Goal: Transaction & Acquisition: Purchase product/service

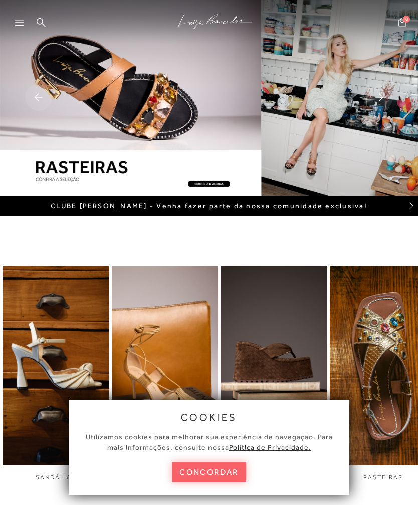
click at [213, 473] on button "concordar" at bounding box center [209, 472] width 74 height 21
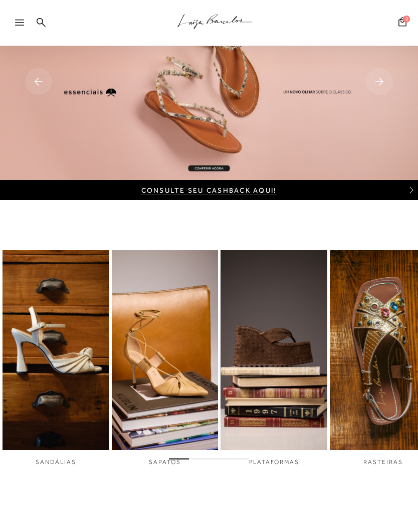
scroll to position [18, 0]
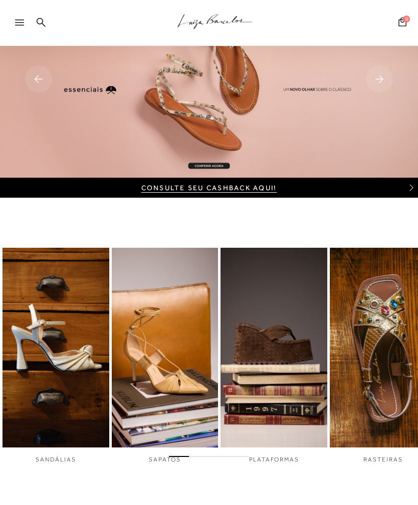
click at [378, 304] on img "4 / 6" at bounding box center [383, 347] width 107 height 199
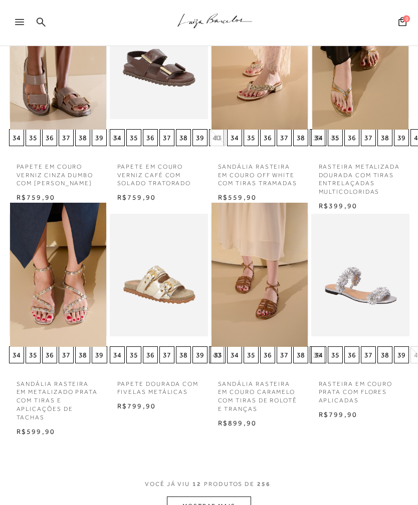
scroll to position [375, 0]
click at [74, 294] on img at bounding box center [58, 275] width 96 height 144
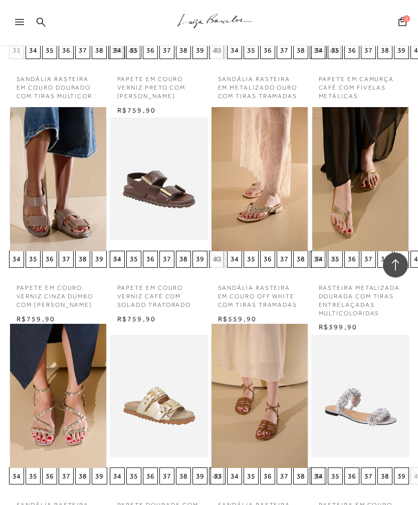
scroll to position [914, 0]
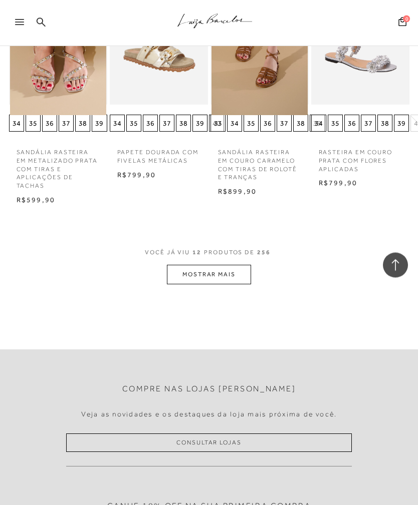
click at [229, 265] on button "MOSTRAR MAIS" at bounding box center [209, 275] width 84 height 20
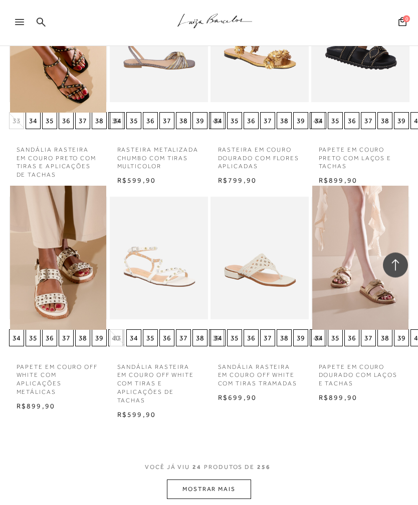
scroll to position [1725, 0]
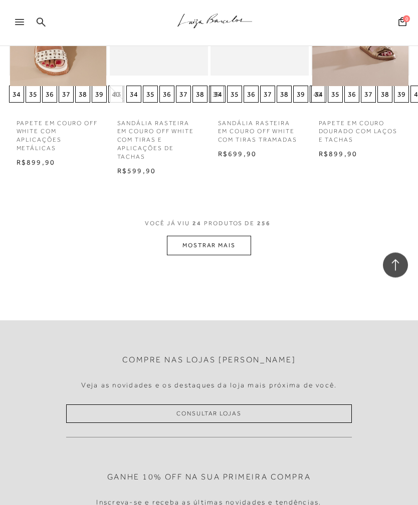
click at [225, 236] on button "MOSTRAR MAIS" at bounding box center [209, 246] width 84 height 20
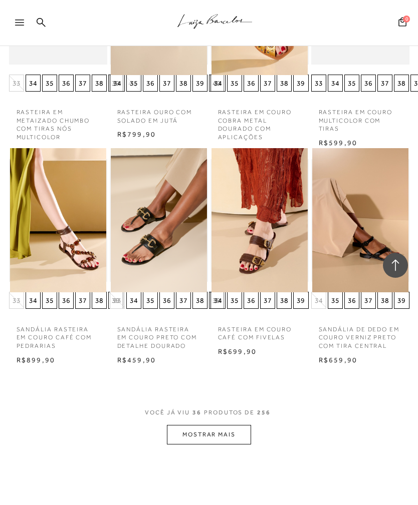
scroll to position [2427, 0]
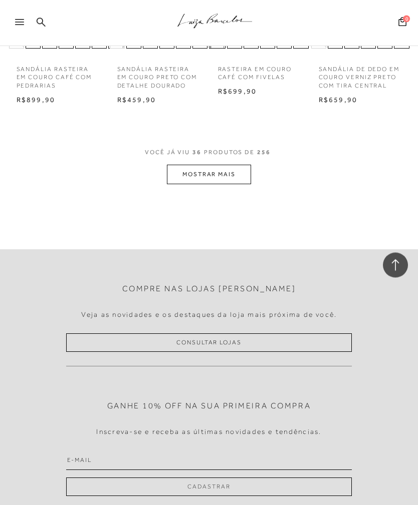
click at [228, 165] on button "MOSTRAR MAIS" at bounding box center [209, 175] width 84 height 20
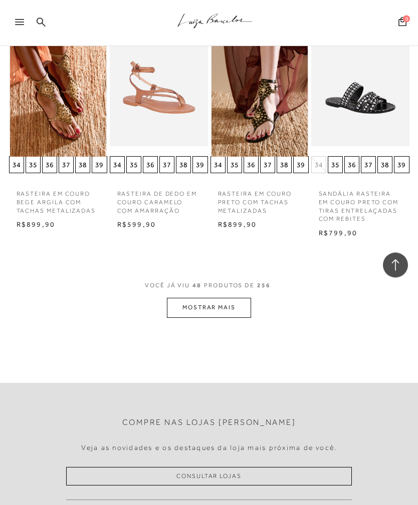
scroll to position [3256, 0]
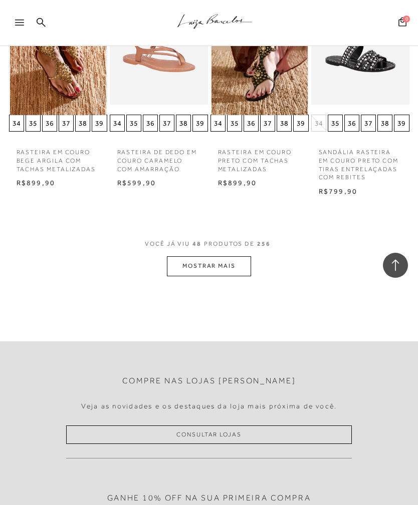
click at [217, 256] on button "MOSTRAR MAIS" at bounding box center [209, 266] width 84 height 20
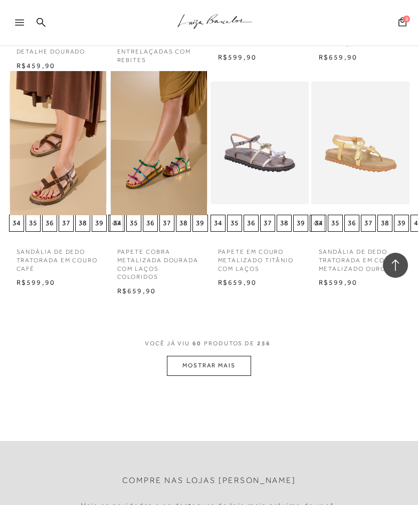
scroll to position [3816, 0]
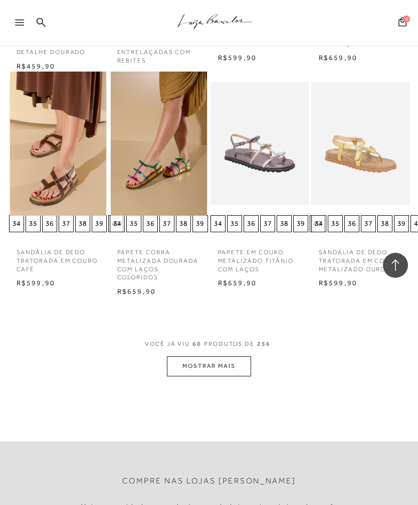
click at [227, 357] on button "MOSTRAR MAIS" at bounding box center [209, 367] width 84 height 20
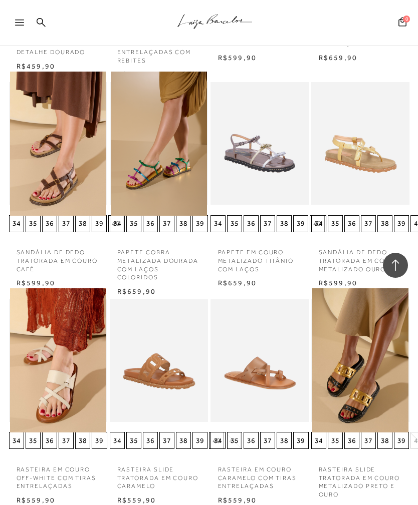
click at [232, 328] on img at bounding box center [259, 361] width 96 height 144
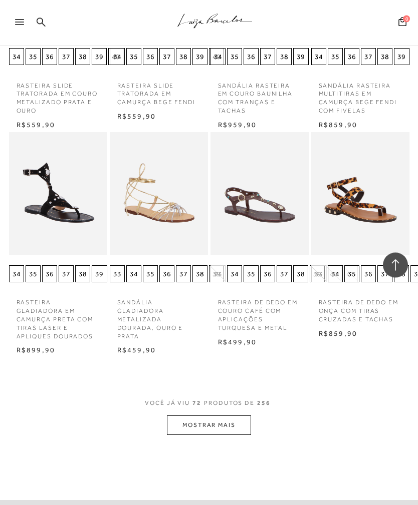
scroll to position [4418, 0]
click at [217, 416] on button "MOSTRAR MAIS" at bounding box center [209, 426] width 84 height 20
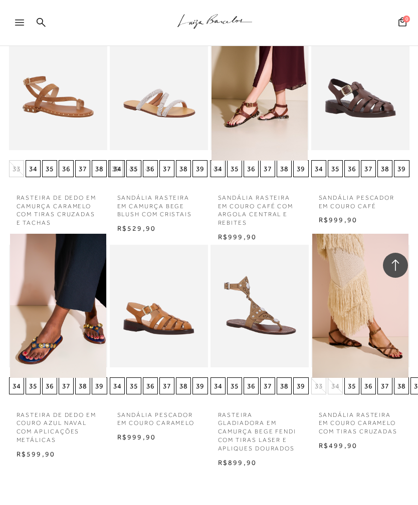
scroll to position [4997, 0]
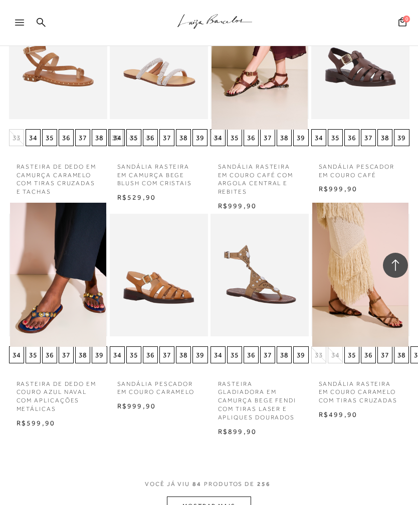
click at [235, 497] on button "MOSTRAR MAIS" at bounding box center [209, 507] width 84 height 20
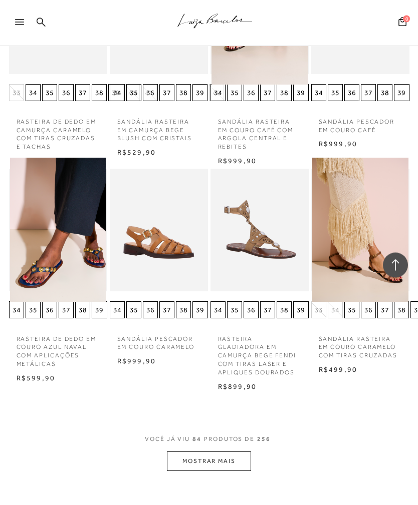
scroll to position [5095, 0]
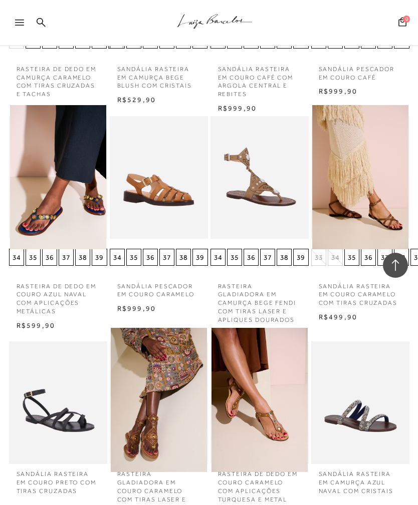
click at [219, 342] on div "RASTEIRA DE DEDO EM COURO CARAMELO COM APLICAÇÕES TURQUESA E METAL" at bounding box center [259, 403] width 98 height 123
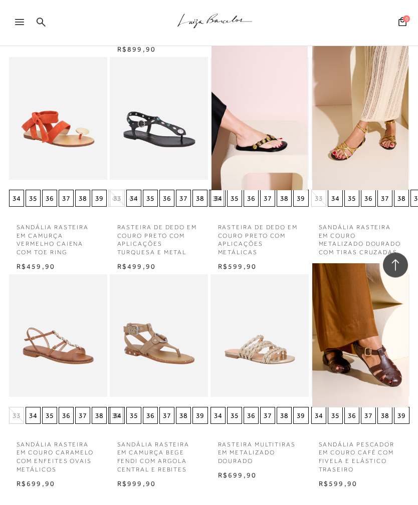
scroll to position [5738, 0]
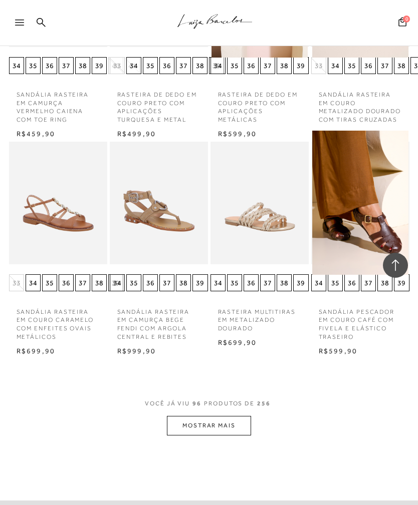
click at [244, 416] on button "MOSTRAR MAIS" at bounding box center [209, 426] width 84 height 20
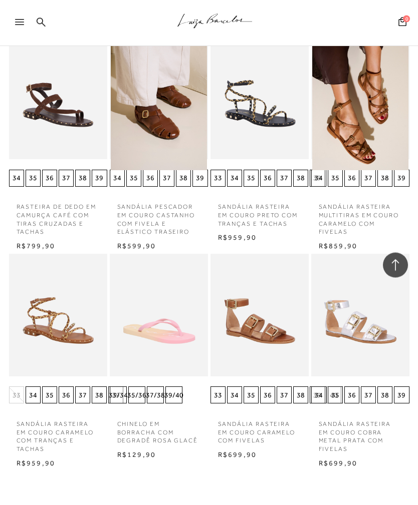
scroll to position [6277, 0]
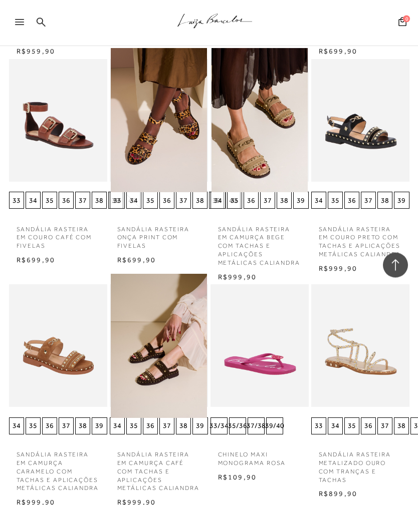
scroll to position [6690, 0]
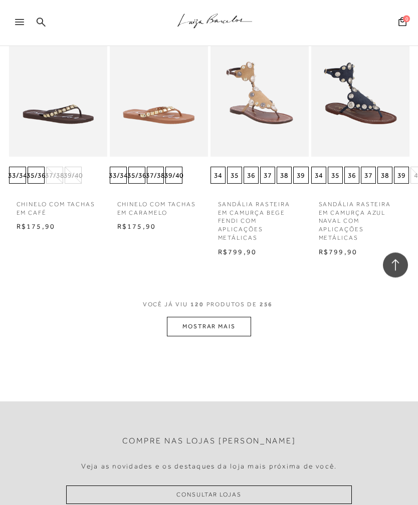
click at [228, 318] on button "MOSTRAR MAIS" at bounding box center [209, 328] width 84 height 20
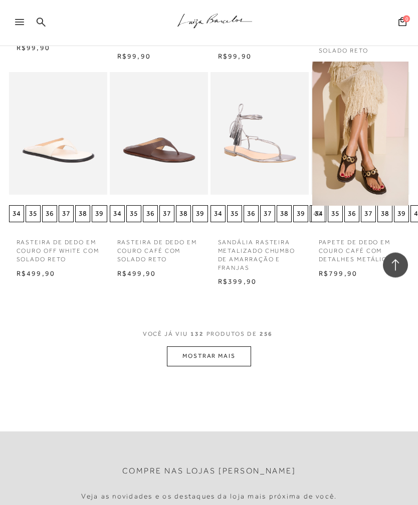
scroll to position [7779, 0]
click at [244, 347] on button "MOSTRAR MAIS" at bounding box center [209, 357] width 84 height 20
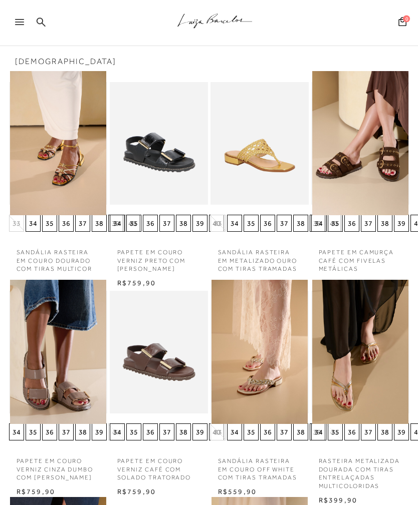
scroll to position [0, 0]
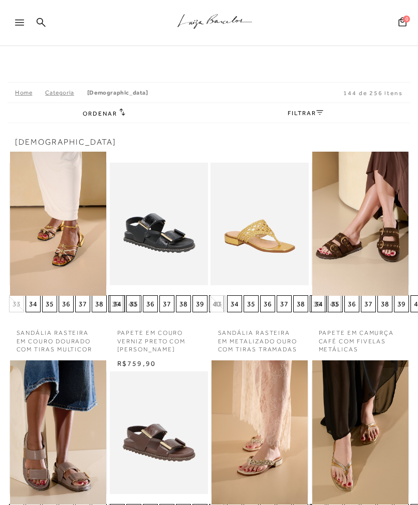
scroll to position [50, 0]
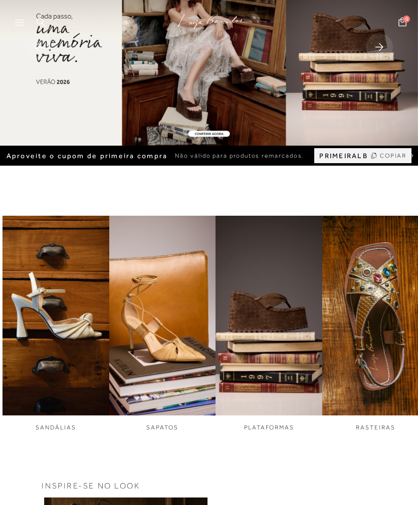
click at [219, 69] on img at bounding box center [209, 48] width 418 height 196
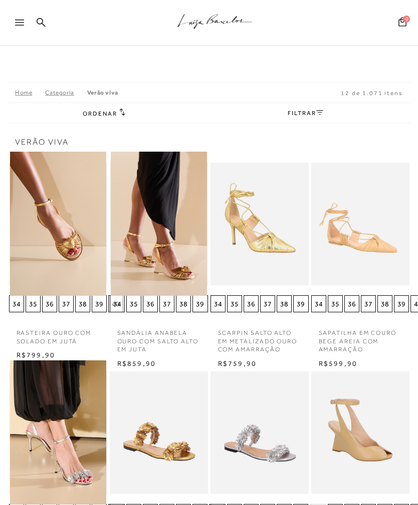
click at [215, 19] on icon ".a{fill-rule:evenodd;stroke:#000!important;stroke-width:0!important;}" at bounding box center [214, 21] width 75 height 21
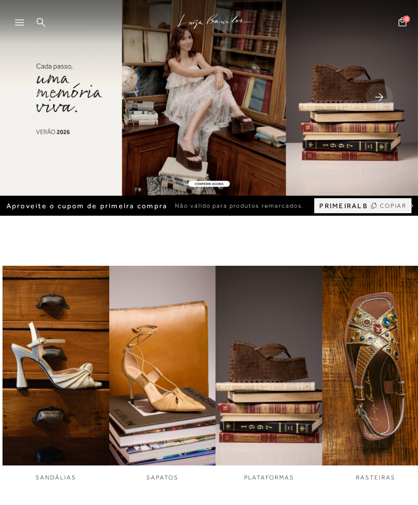
click at [218, 21] on icon ".a{fill-rule:evenodd;stroke:#000!important;stroke-width:0!important;}" at bounding box center [214, 21] width 75 height 21
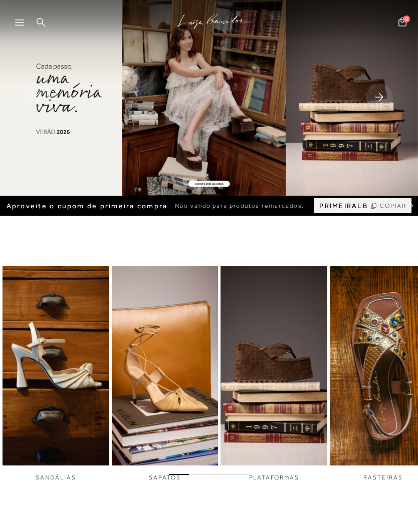
click at [383, 348] on img "4 / 6" at bounding box center [383, 365] width 107 height 199
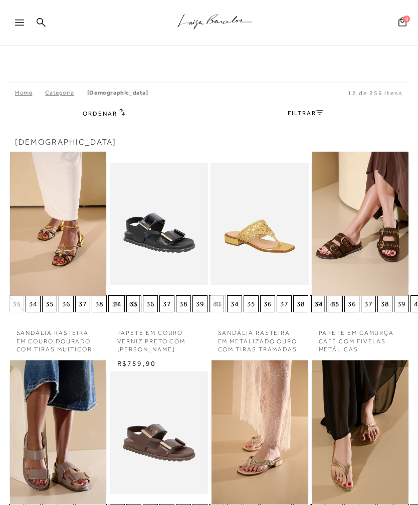
click at [307, 116] on link "FILTRAR" at bounding box center [305, 113] width 35 height 7
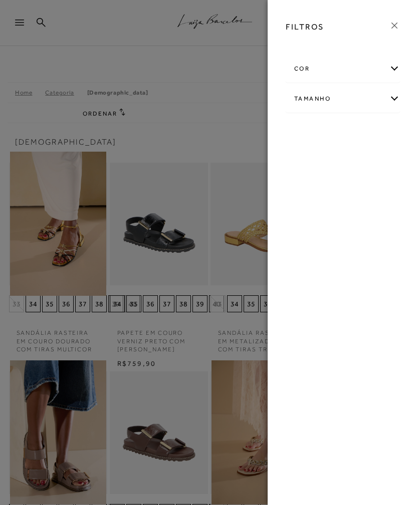
click at [236, 103] on div at bounding box center [209, 252] width 418 height 505
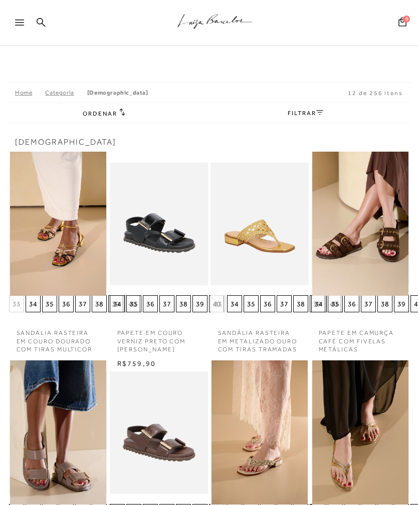
click at [119, 115] on icon at bounding box center [122, 112] width 6 height 8
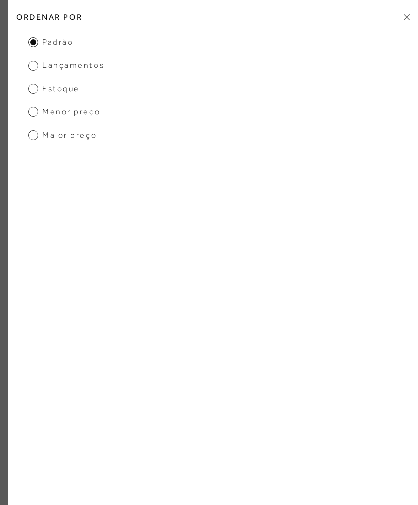
click at [83, 69] on span "Lançamentos" at bounding box center [66, 65] width 76 height 11
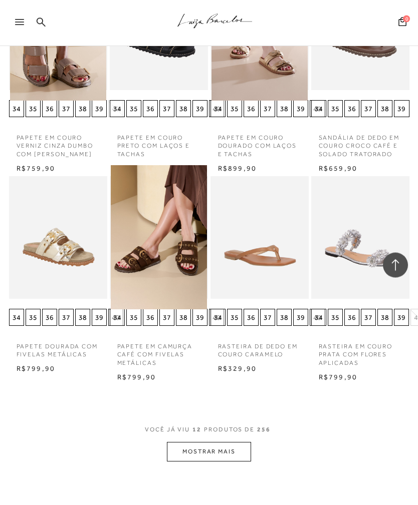
scroll to position [412, 0]
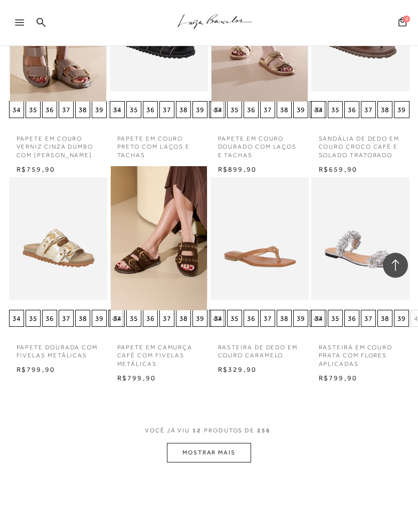
click at [222, 454] on button "MOSTRAR MAIS" at bounding box center [209, 453] width 84 height 20
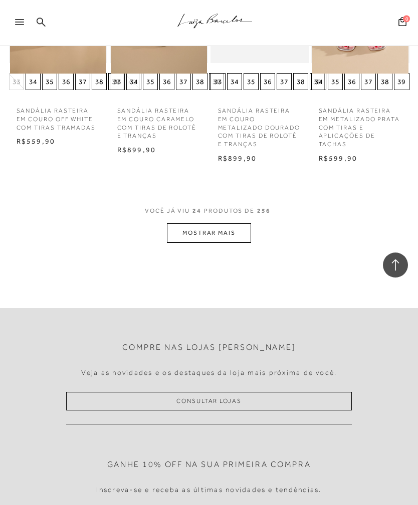
scroll to position [1300, 0]
click at [217, 231] on button "MOSTRAR MAIS" at bounding box center [209, 233] width 84 height 20
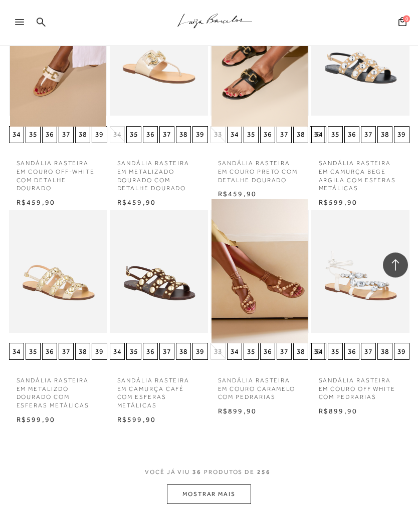
scroll to position [1707, 0]
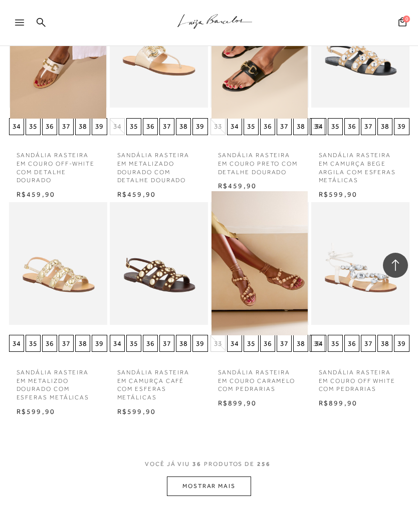
click at [225, 477] on button "MOSTRAR MAIS" at bounding box center [209, 487] width 84 height 20
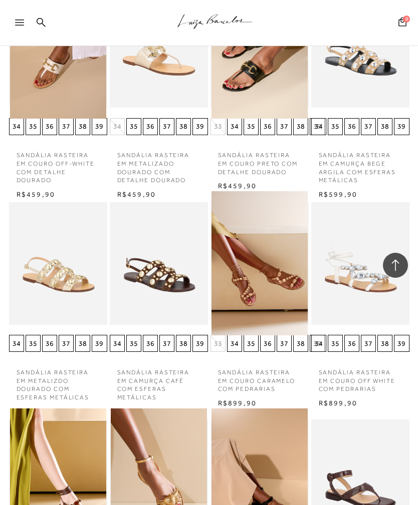
click at [220, 476] on img at bounding box center [259, 481] width 96 height 144
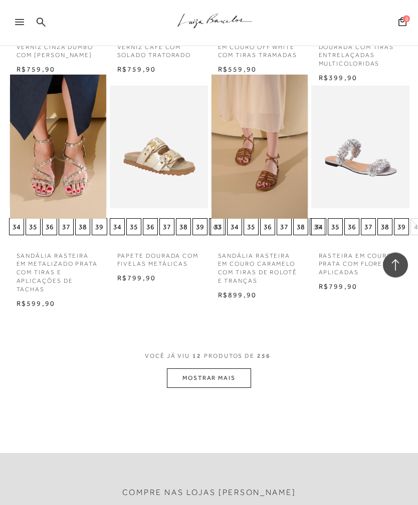
scroll to position [503, 0]
click at [205, 381] on button "MOSTRAR MAIS" at bounding box center [209, 379] width 84 height 20
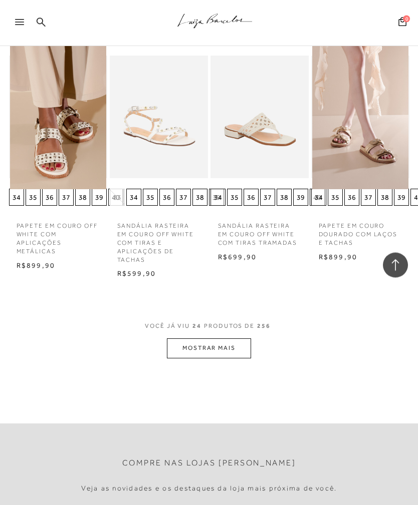
scroll to position [1203, 0]
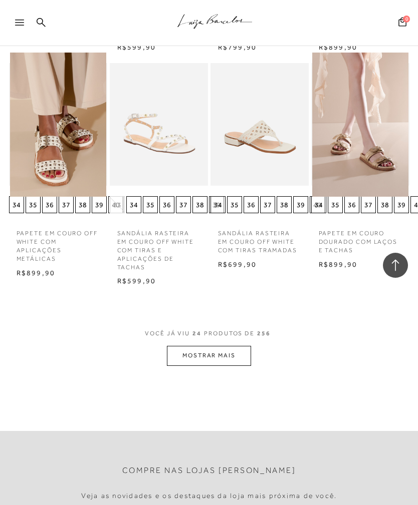
click at [210, 346] on button "MOSTRAR MAIS" at bounding box center [209, 356] width 84 height 20
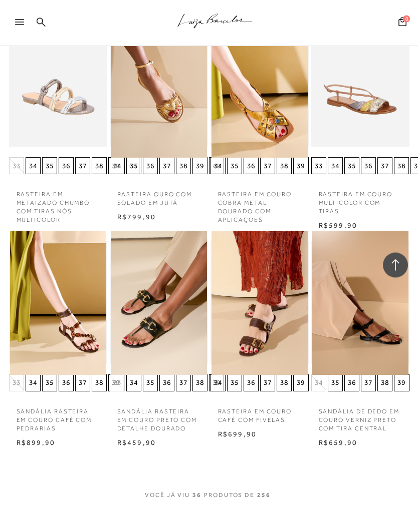
scroll to position [1694, 0]
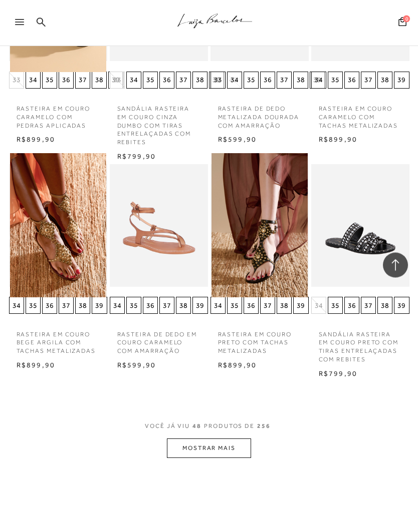
scroll to position [2422, 0]
click at [231, 439] on button "MOSTRAR MAIS" at bounding box center [209, 449] width 84 height 20
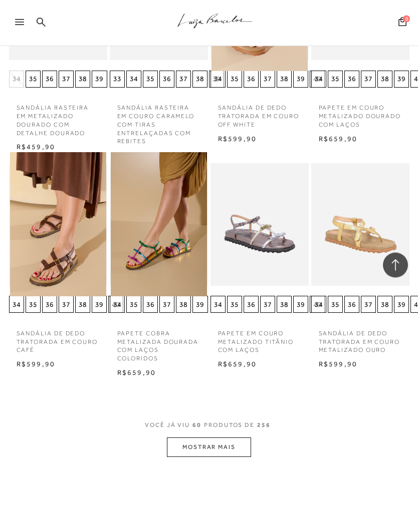
scroll to position [3083, 0]
click at [277, 219] on img at bounding box center [259, 224] width 96 height 144
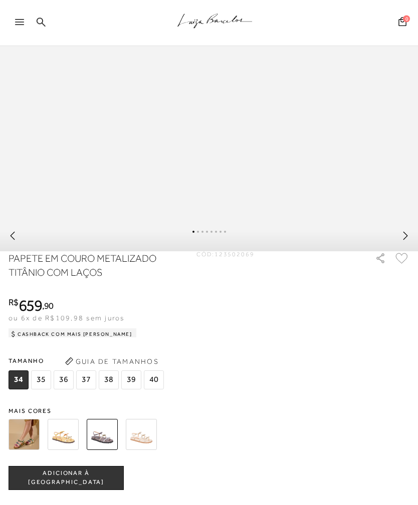
scroll to position [498, 0]
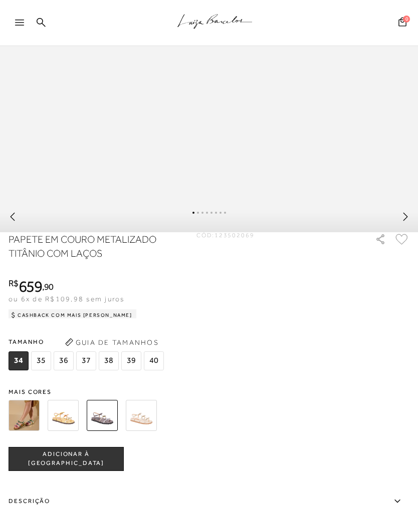
click at [63, 368] on span "36" at bounding box center [64, 361] width 20 height 19
click at [101, 465] on span "ADICIONAR À [GEOGRAPHIC_DATA]" at bounding box center [66, 459] width 114 height 18
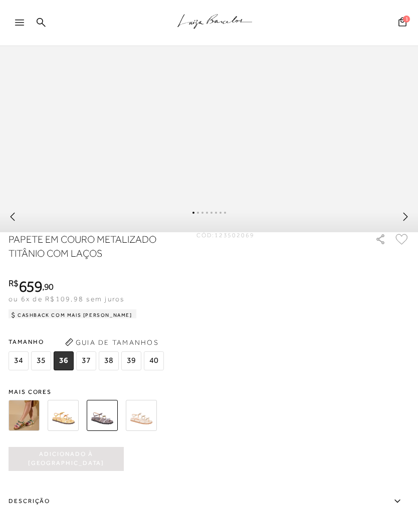
scroll to position [0, 0]
click at [144, 423] on img at bounding box center [141, 415] width 31 height 31
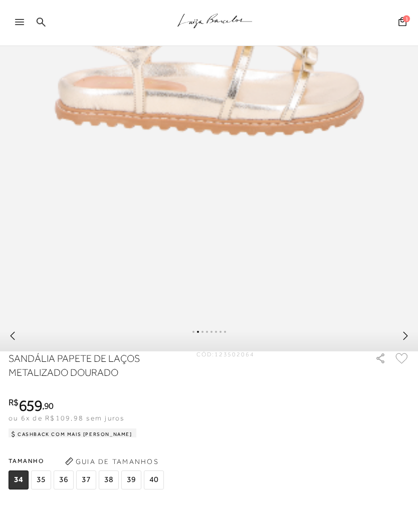
scroll to position [379, 0]
click at [64, 486] on span "36" at bounding box center [64, 480] width 20 height 19
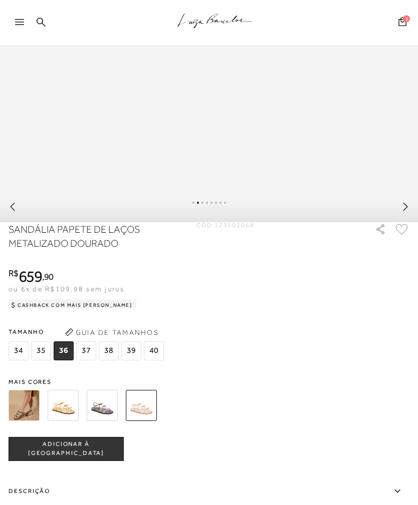
scroll to position [530, 0]
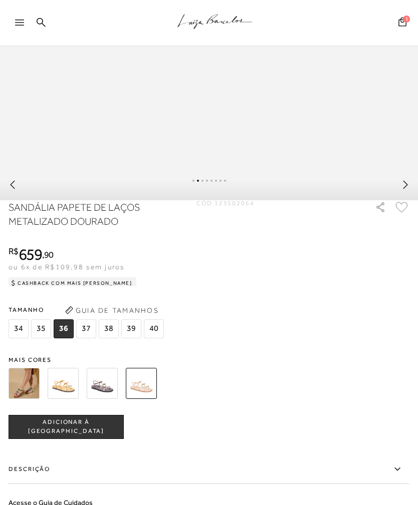
click at [104, 436] on span "ADICIONAR À [GEOGRAPHIC_DATA]" at bounding box center [66, 427] width 114 height 18
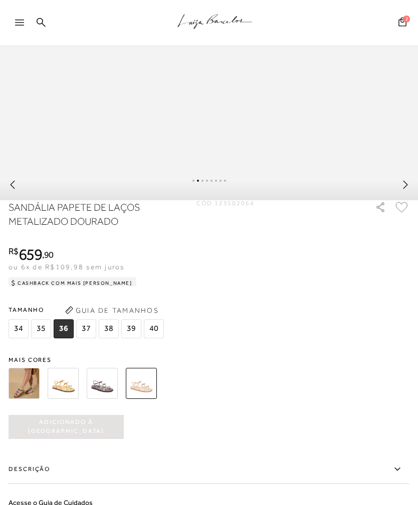
scroll to position [0, 0]
click at [102, 393] on img at bounding box center [102, 383] width 31 height 31
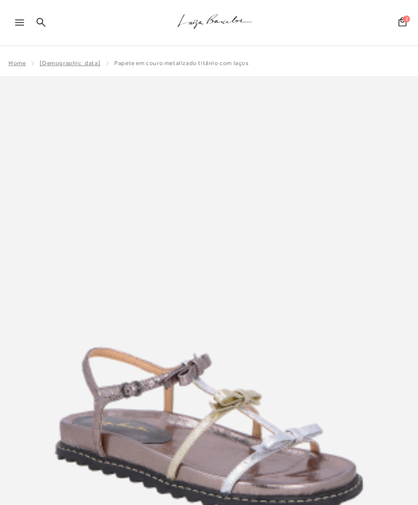
click at [60, 61] on span "[DEMOGRAPHIC_DATA]" at bounding box center [70, 63] width 61 height 7
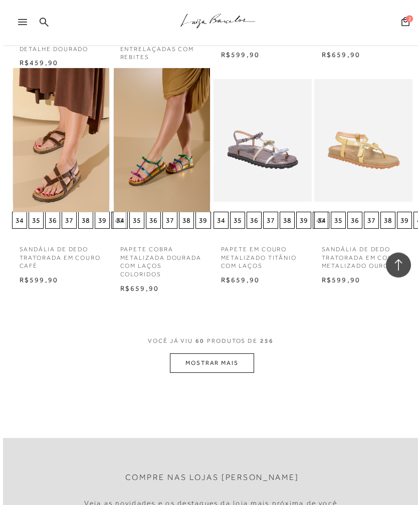
scroll to position [3196, 0]
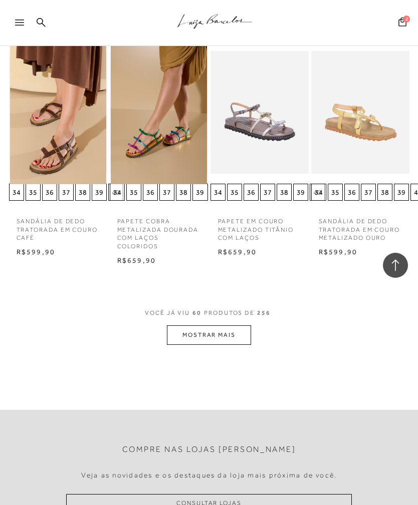
click at [231, 326] on button "MOSTRAR MAIS" at bounding box center [209, 336] width 84 height 20
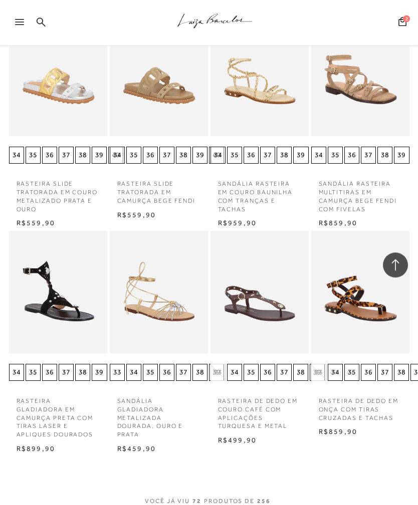
scroll to position [3668, 0]
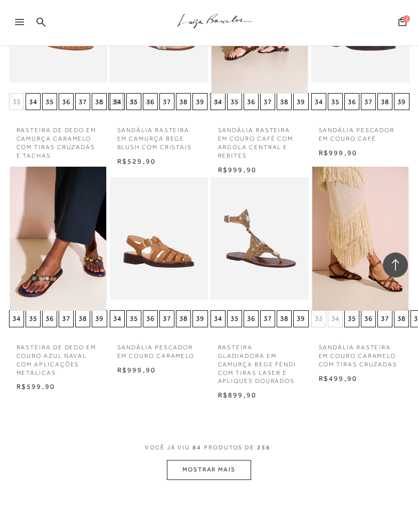
scroll to position [4456, 0]
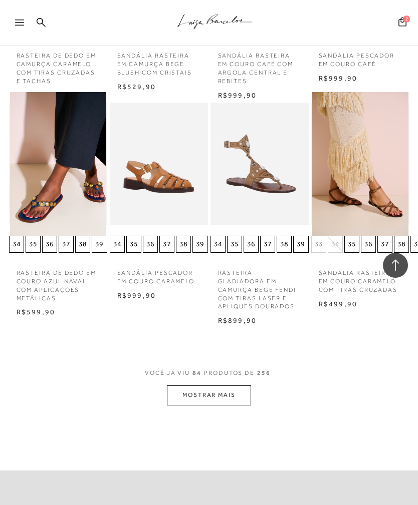
click at [224, 386] on button "MOSTRAR MAIS" at bounding box center [209, 396] width 84 height 20
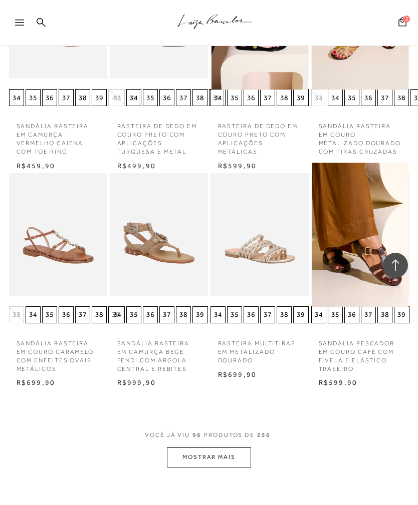
scroll to position [5078, 0]
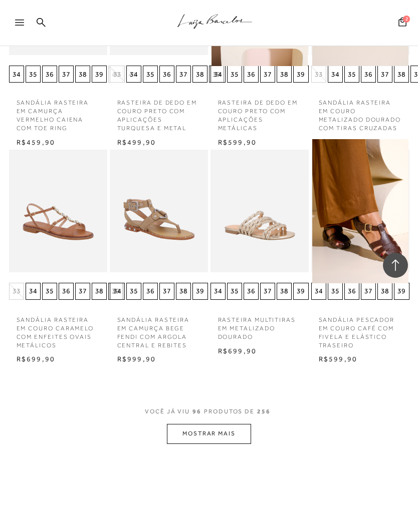
click at [230, 424] on button "MOSTRAR MAIS" at bounding box center [209, 434] width 84 height 20
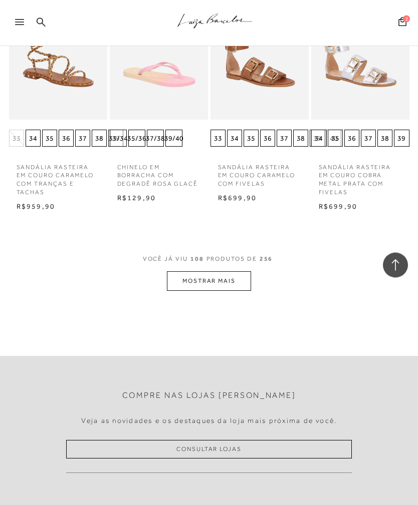
scroll to position [5882, 0]
click at [231, 271] on button "MOSTRAR MAIS" at bounding box center [209, 281] width 84 height 20
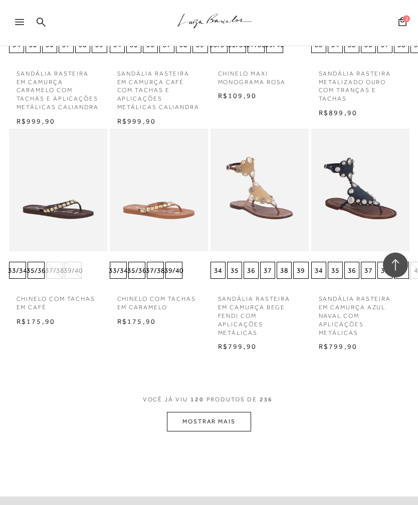
click at [231, 413] on button "MOSTRAR MAIS" at bounding box center [209, 423] width 84 height 20
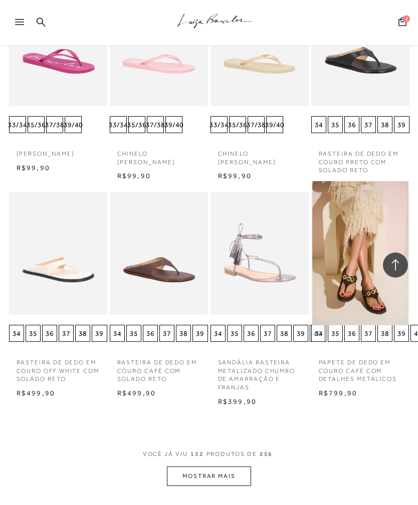
scroll to position [7006, 0]
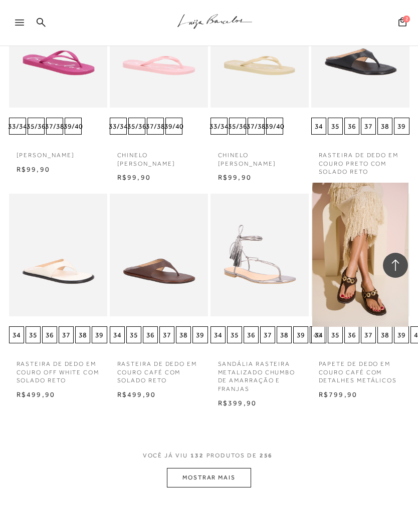
click at [228, 468] on button "MOSTRAR MAIS" at bounding box center [209, 478] width 84 height 20
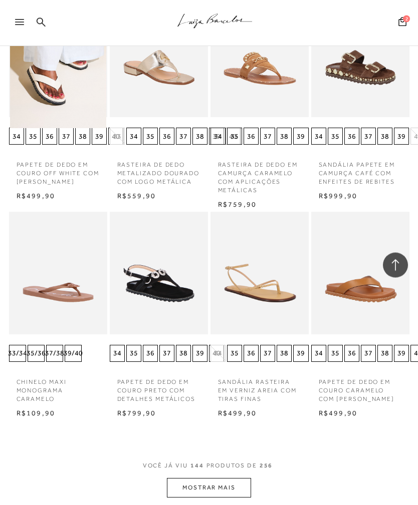
scroll to position [7640, 0]
click at [236, 478] on button "MOSTRAR MAIS" at bounding box center [209, 488] width 84 height 20
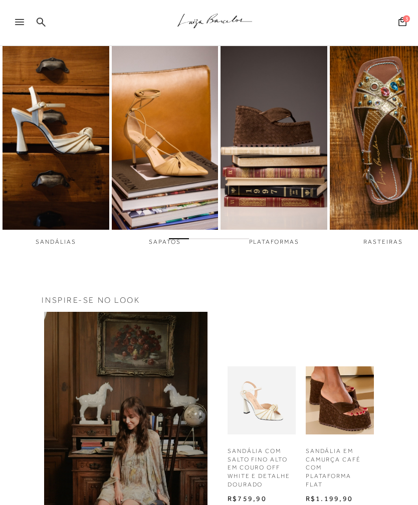
scroll to position [236, 0]
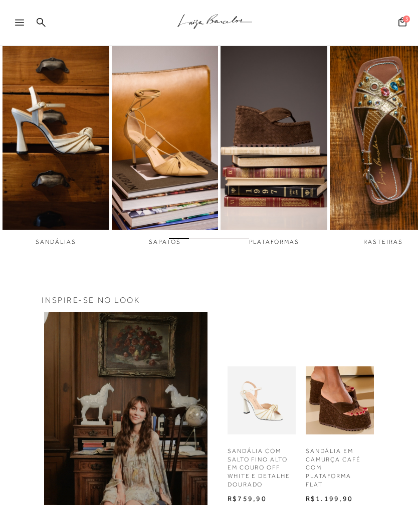
click at [181, 172] on img "2 / 6" at bounding box center [165, 129] width 107 height 199
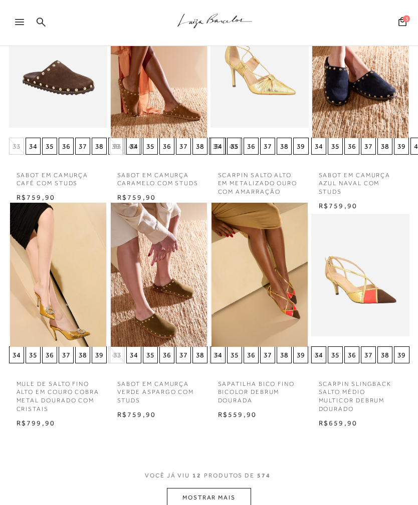
scroll to position [375, 0]
click at [284, 290] on img at bounding box center [259, 275] width 96 height 144
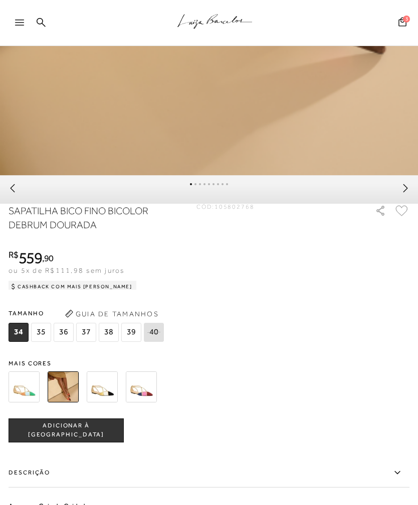
scroll to position [530, 0]
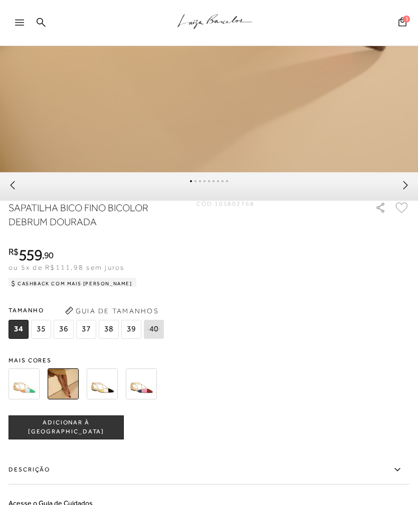
click at [30, 396] on img at bounding box center [24, 384] width 31 height 31
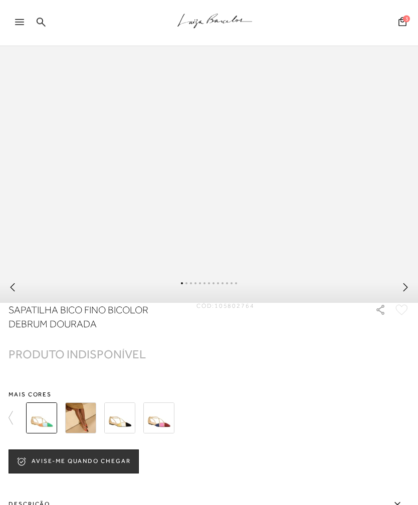
scroll to position [490, 0]
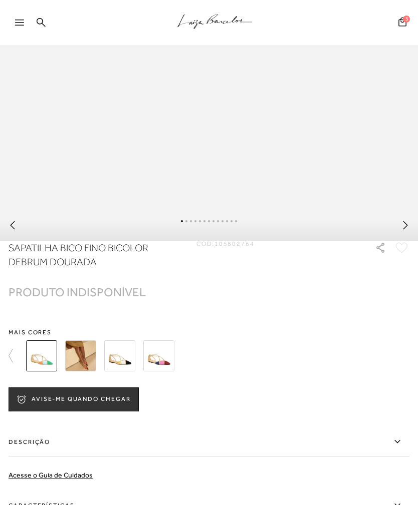
click at [123, 364] on img at bounding box center [119, 356] width 31 height 31
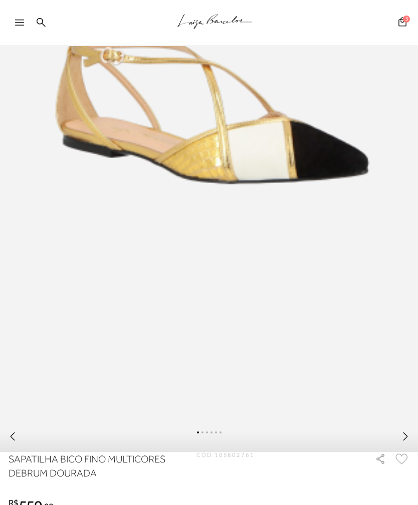
scroll to position [299, 0]
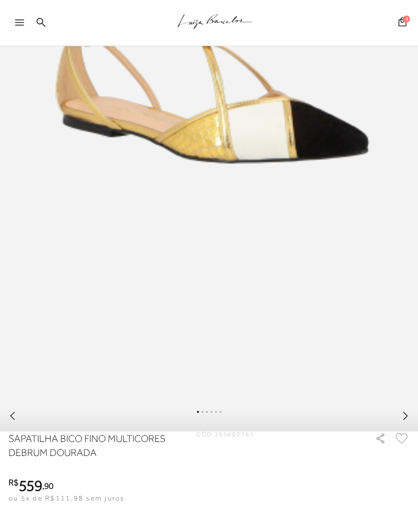
click at [408, 421] on icon at bounding box center [405, 416] width 10 height 10
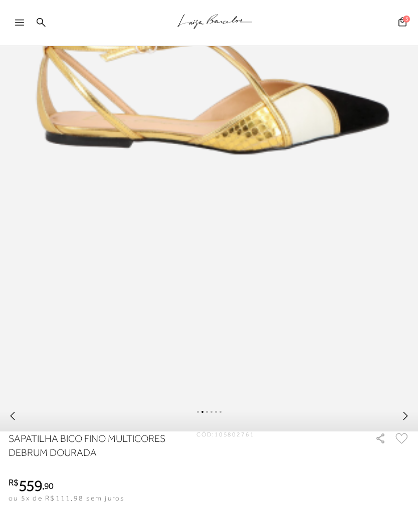
click at [404, 420] on icon at bounding box center [405, 416] width 5 height 8
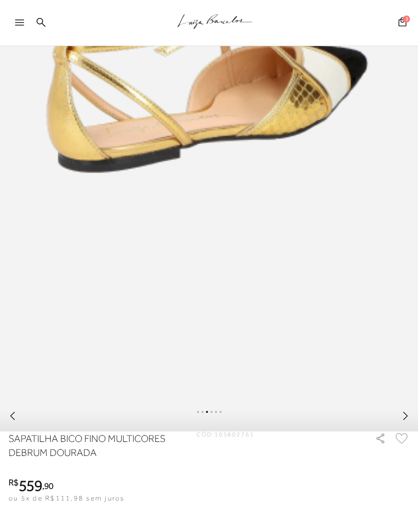
click at [406, 420] on icon at bounding box center [405, 416] width 5 height 8
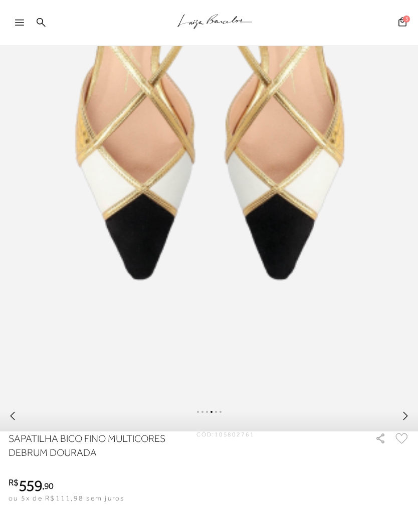
click at [405, 421] on icon at bounding box center [405, 416] width 10 height 10
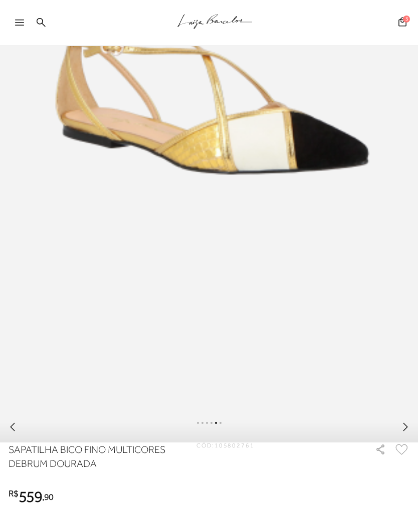
scroll to position [291, 0]
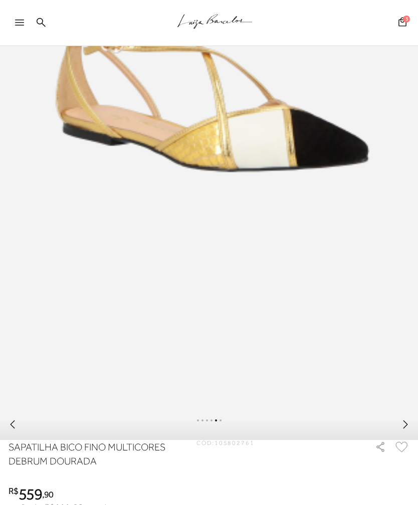
click at [404, 430] on icon at bounding box center [405, 425] width 10 height 10
click at [402, 430] on icon at bounding box center [405, 425] width 10 height 10
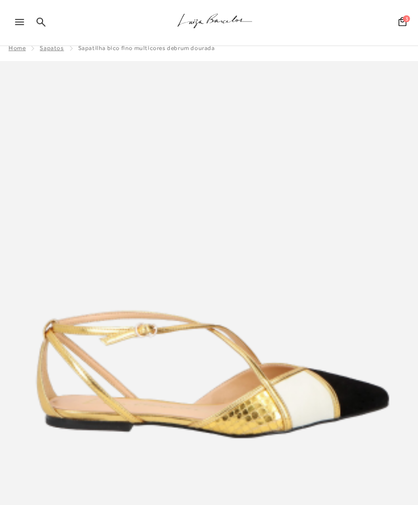
scroll to position [0, 0]
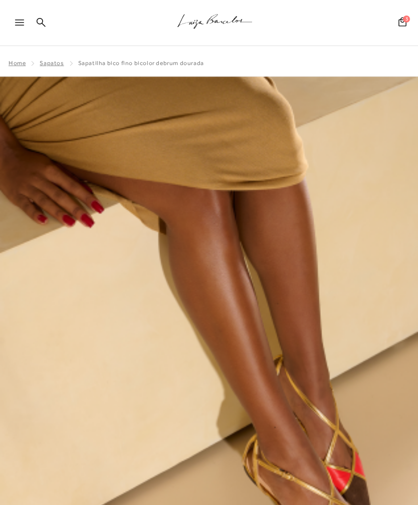
click at [55, 62] on span "Sapatos" at bounding box center [52, 63] width 24 height 7
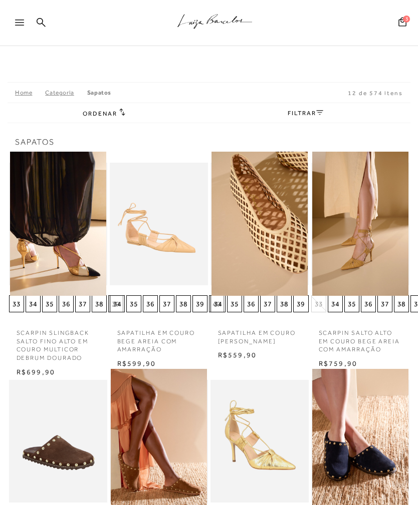
scroll to position [562, 0]
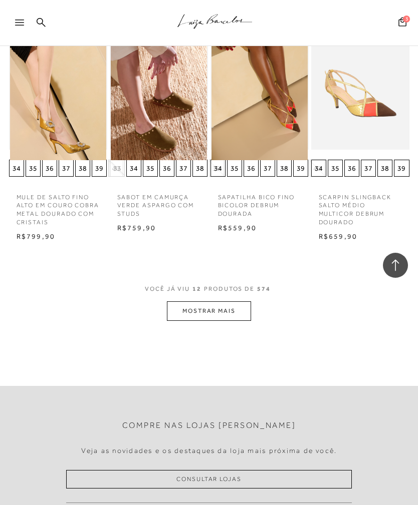
click at [240, 311] on button "MOSTRAR MAIS" at bounding box center [209, 312] width 84 height 20
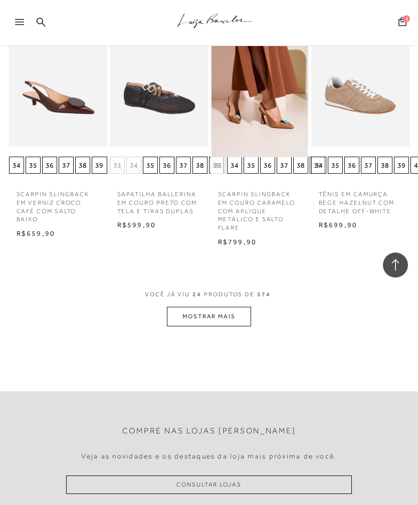
scroll to position [1234, 0]
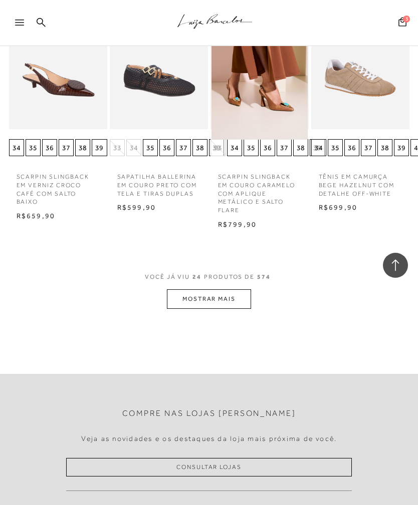
click at [225, 296] on button "MOSTRAR MAIS" at bounding box center [209, 300] width 84 height 20
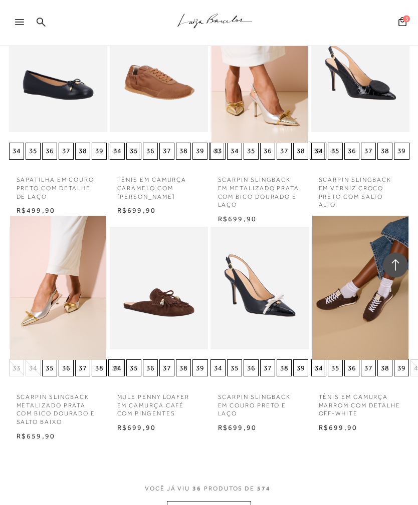
click at [215, 502] on button "MOSTRAR MAIS" at bounding box center [209, 512] width 84 height 20
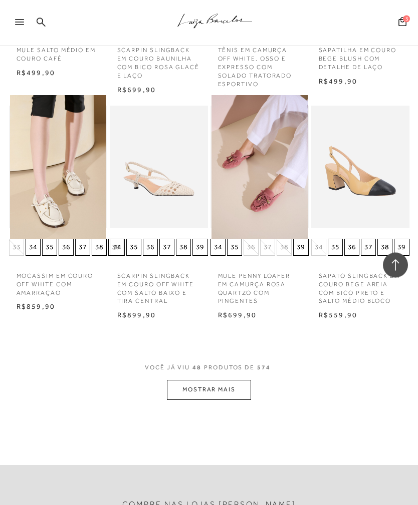
click at [234, 381] on button "MOSTRAR MAIS" at bounding box center [209, 391] width 84 height 20
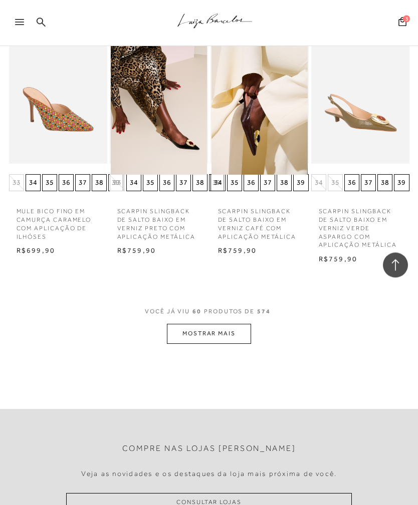
scroll to position [3189, 0]
click at [227, 324] on button "MOSTRAR MAIS" at bounding box center [209, 334] width 84 height 20
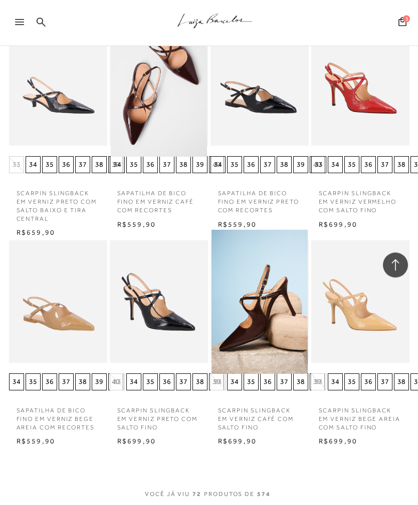
scroll to position [3658, 0]
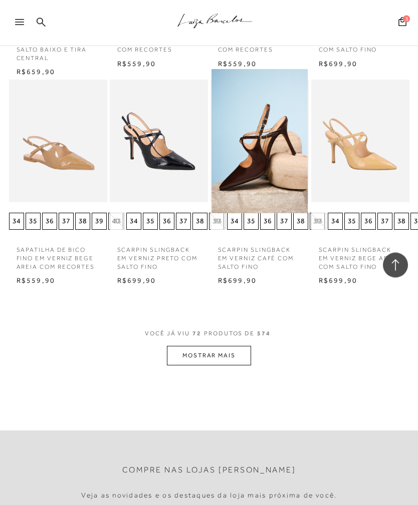
click at [230, 347] on button "MOSTRAR MAIS" at bounding box center [209, 357] width 84 height 20
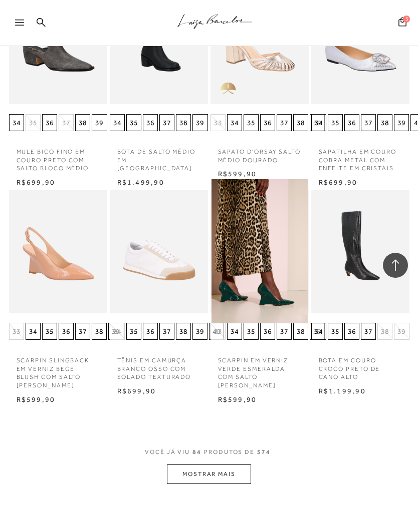
scroll to position [4352, 0]
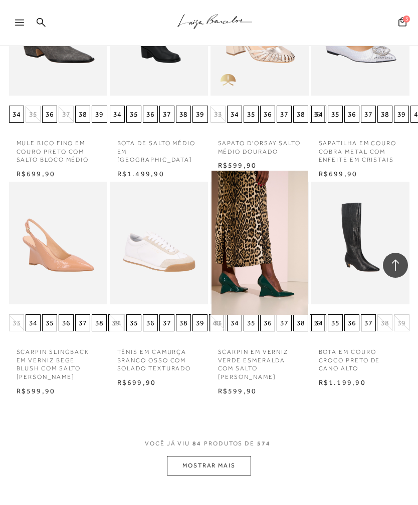
click at [214, 456] on button "MOSTRAR MAIS" at bounding box center [209, 466] width 84 height 20
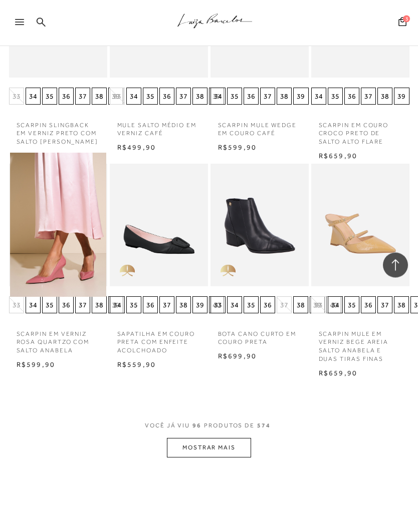
scroll to position [5005, 0]
click at [228, 438] on button "MOSTRAR MAIS" at bounding box center [209, 448] width 84 height 20
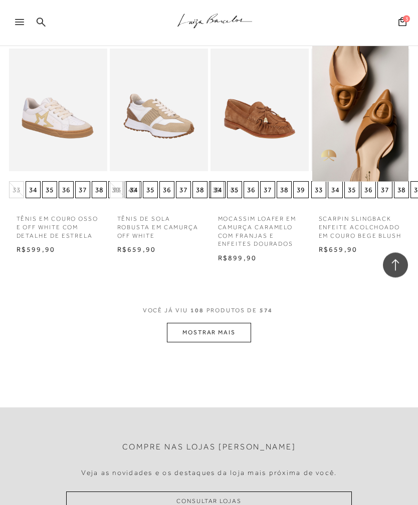
scroll to position [5770, 0]
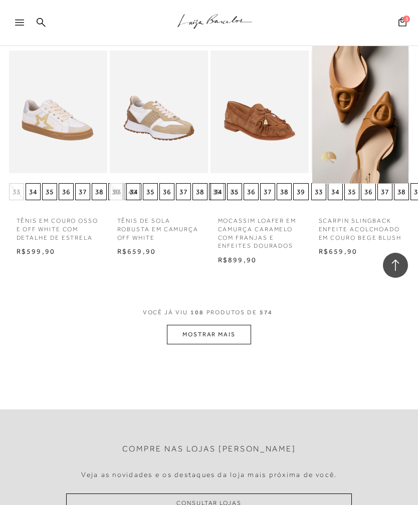
click at [224, 325] on button "MOSTRAR MAIS" at bounding box center [209, 335] width 84 height 20
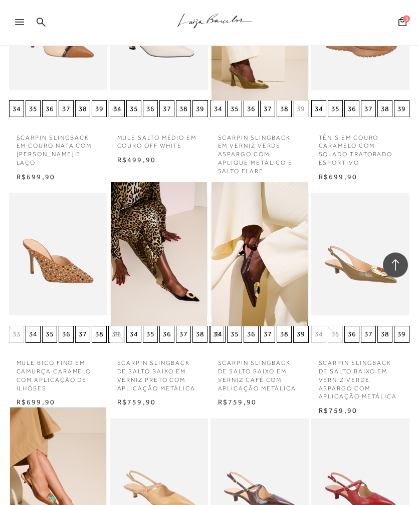
scroll to position [3037, 0]
click at [403, 17] on span "3" at bounding box center [406, 19] width 7 height 7
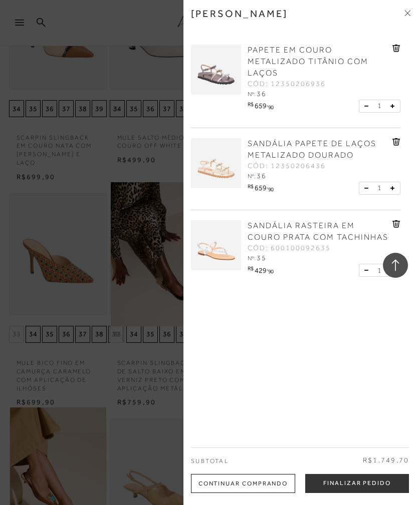
click at [221, 74] on img at bounding box center [216, 70] width 50 height 50
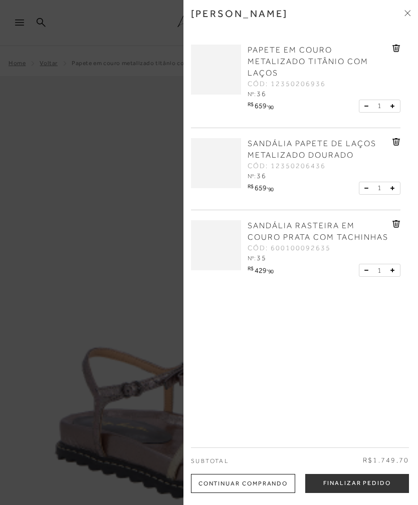
click at [216, 51] on img at bounding box center [216, 51] width 0 height 0
click at [224, 75] on img at bounding box center [216, 70] width 50 height 50
click at [398, 49] on icon at bounding box center [396, 49] width 8 height 8
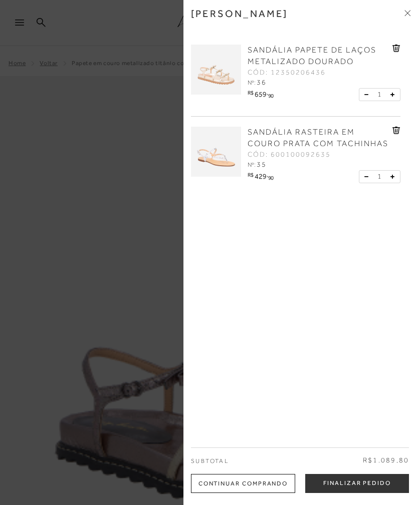
click at [396, 132] on icon at bounding box center [396, 131] width 8 height 8
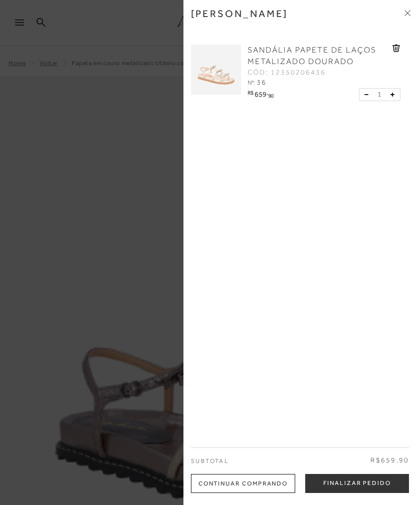
click at [366, 485] on button "Finalizar Pedido" at bounding box center [357, 483] width 104 height 19
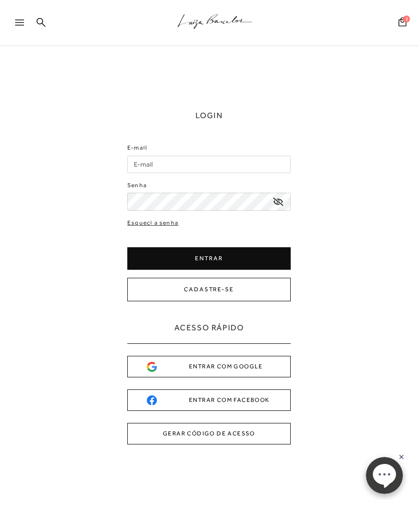
click at [225, 165] on input "E-mail" at bounding box center [208, 165] width 163 height 18
type input "afarias@outlook.com.br"
click at [221, 258] on button "ENTRAR" at bounding box center [208, 258] width 163 height 23
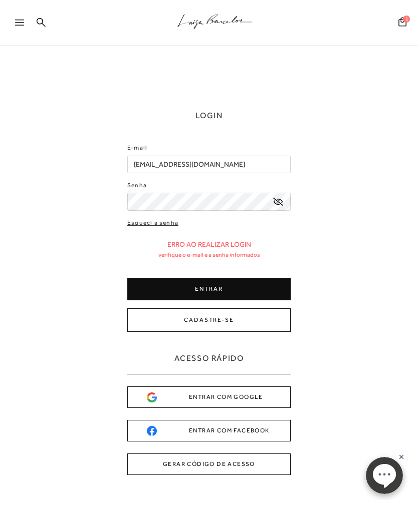
click at [241, 287] on button "ENTRAR" at bounding box center [208, 289] width 163 height 23
click at [240, 289] on button "ENTRAR" at bounding box center [208, 289] width 163 height 23
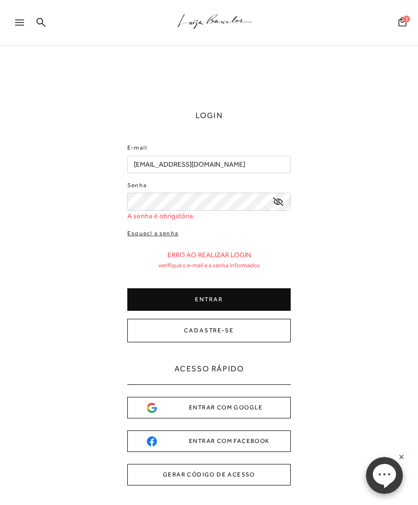
click at [240, 332] on button "CADASTRE-SE" at bounding box center [208, 331] width 163 height 24
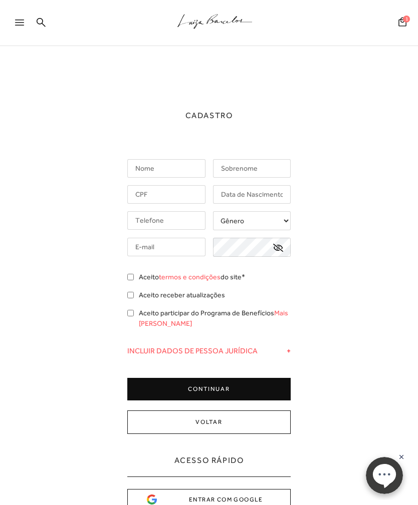
click at [179, 170] on input "text" at bounding box center [166, 168] width 78 height 19
type input "Ana"
click at [258, 172] on input "text" at bounding box center [252, 168] width 78 height 19
type input "Farias"
click at [186, 197] on input "text" at bounding box center [166, 194] width 78 height 19
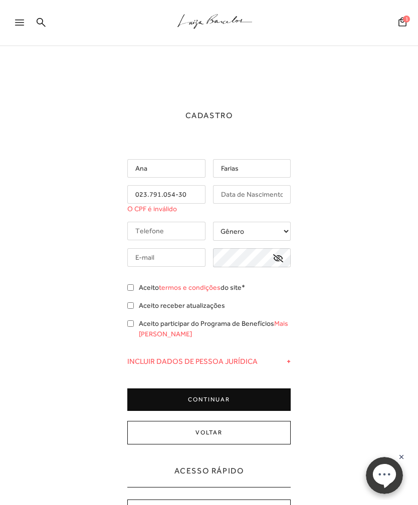
type input "023.791.054-30"
click at [261, 197] on input "text" at bounding box center [252, 194] width 78 height 19
type input "20/10/1977"
click at [184, 231] on input "tel" at bounding box center [166, 231] width 78 height 19
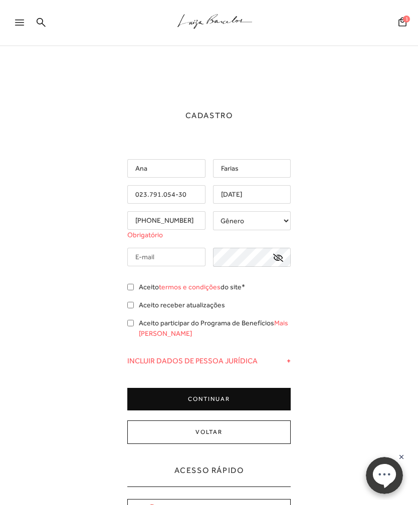
type input "(11) 97658-1983"
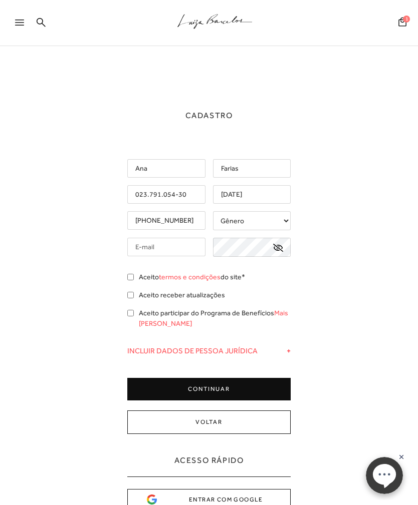
click at [257, 224] on select "Gênero Feminino Masculino" at bounding box center [252, 220] width 78 height 19
select select
click at [189, 250] on input "text" at bounding box center [166, 247] width 78 height 19
click at [168, 246] on input "text" at bounding box center [166, 247] width 78 height 19
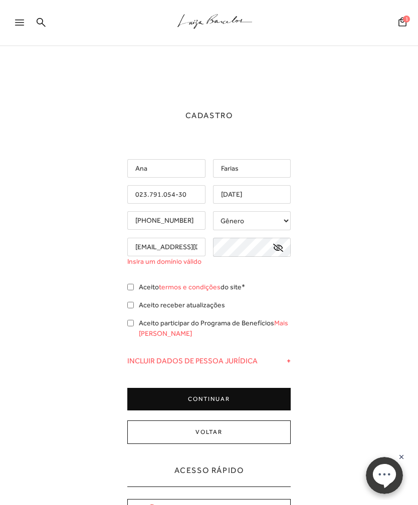
type input "Afarias@outlook.com.br"
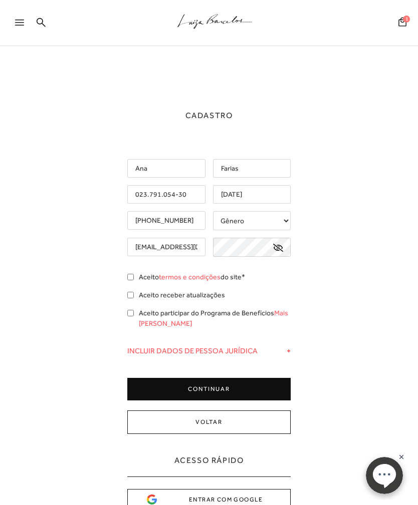
click at [134, 274] on div "Aceito termos e condições do site*" at bounding box center [208, 278] width 163 height 13
click at [131, 278] on input "Aceito termos e condições do site*" at bounding box center [130, 277] width 7 height 7
checkbox input "true"
click at [134, 317] on input "Aceito participar do Programa de Benefícios Mais Luiza" at bounding box center [130, 313] width 7 height 7
checkbox input "true"
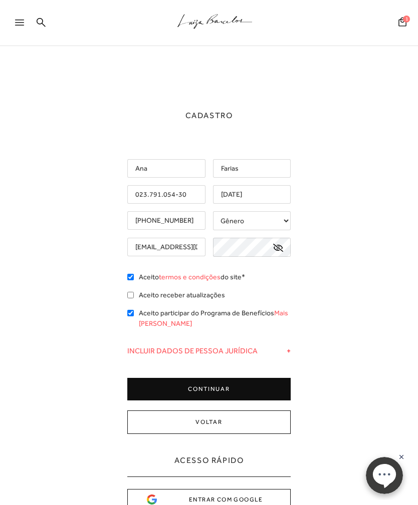
click at [221, 388] on button "CONTINUAR" at bounding box center [208, 389] width 163 height 23
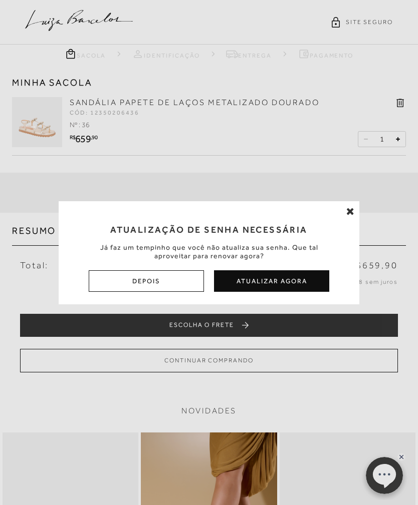
click at [166, 285] on button "Depois" at bounding box center [146, 281] width 115 height 22
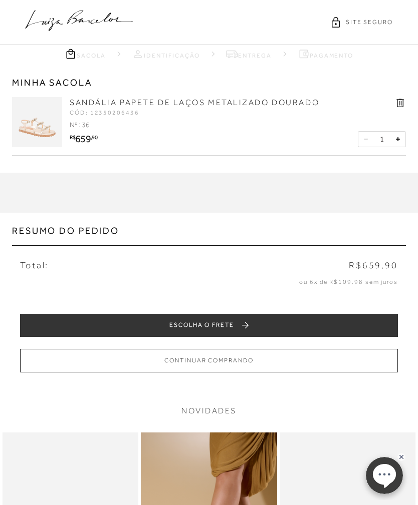
click at [233, 326] on button "ESCOLHA O FRETE" at bounding box center [209, 325] width 378 height 23
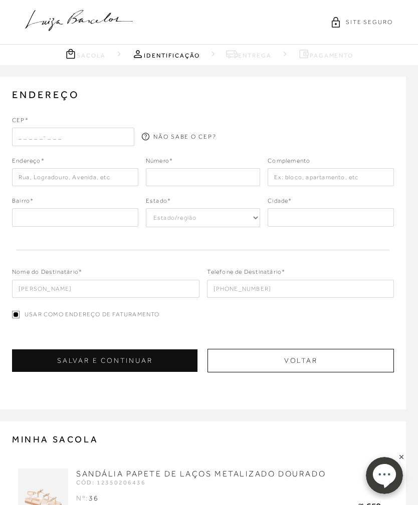
click at [80, 139] on input "text" at bounding box center [73, 137] width 122 height 18
type input "04602-000"
type input "Rua Barão do Triunfo"
type input "Brooklin Paulista"
select select "SP"
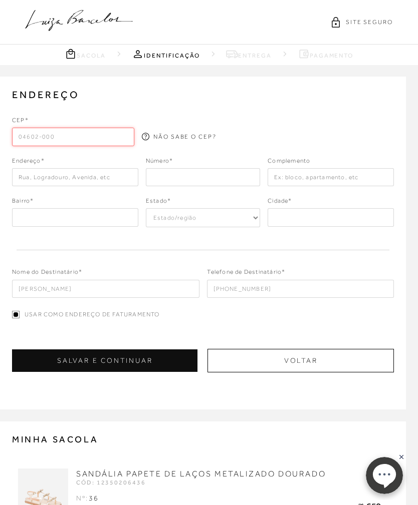
type input "[GEOGRAPHIC_DATA]"
type input "04602-000"
click at [183, 181] on input "number" at bounding box center [203, 177] width 115 height 18
type input "156"
click at [301, 180] on input "text" at bounding box center [330, 177] width 126 height 18
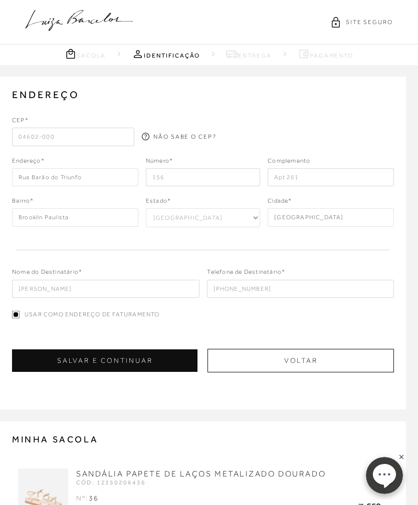
type input "Apt 261"
click at [132, 290] on input "Ana Farias" at bounding box center [105, 289] width 187 height 18
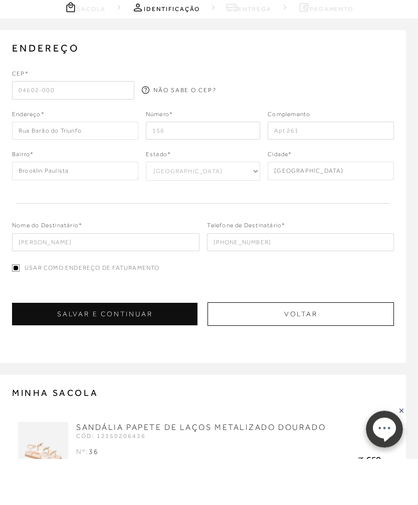
type input "Ana carolina salomao"
click at [17, 311] on input "Usar como endereço de faturamento" at bounding box center [16, 315] width 8 height 8
checkbox input "false"
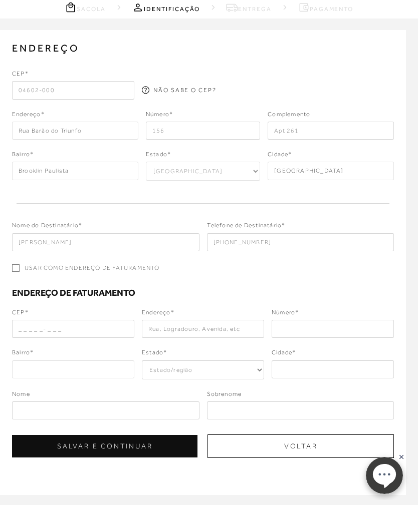
click at [93, 332] on input "text" at bounding box center [73, 329] width 122 height 18
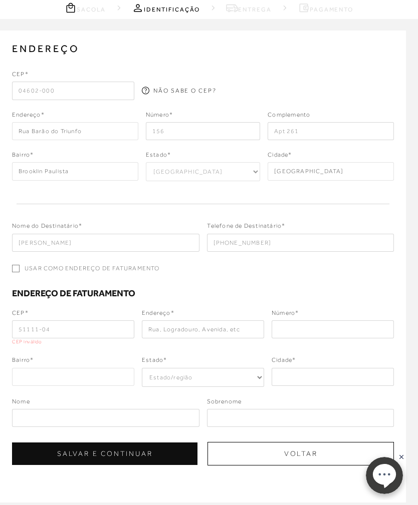
type input "51111-040"
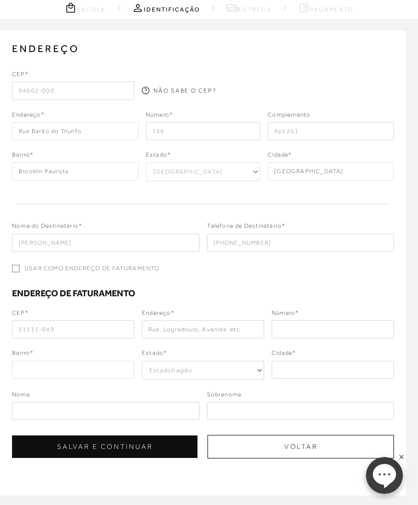
type input "Rua Ana Camelo da Silva"
type input "Boa Viagem"
select select "PE"
type input "Recife"
type input "51111-040"
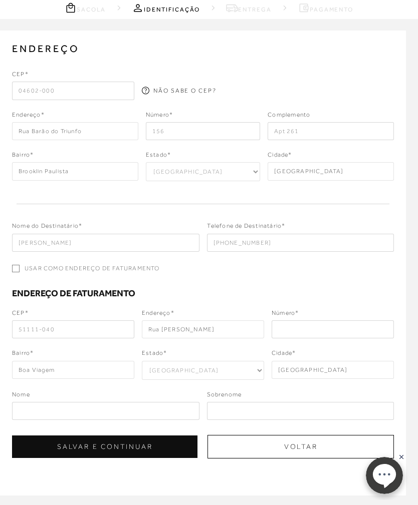
click at [316, 333] on input "text" at bounding box center [332, 330] width 122 height 18
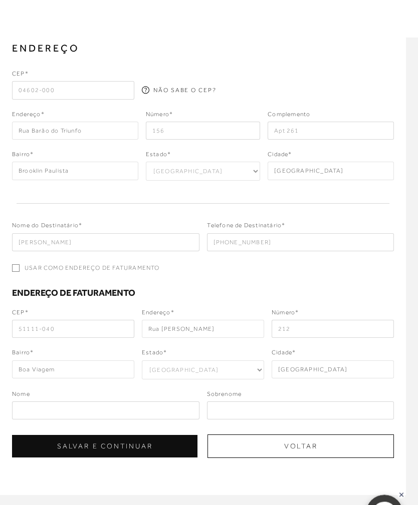
scroll to position [89, 0]
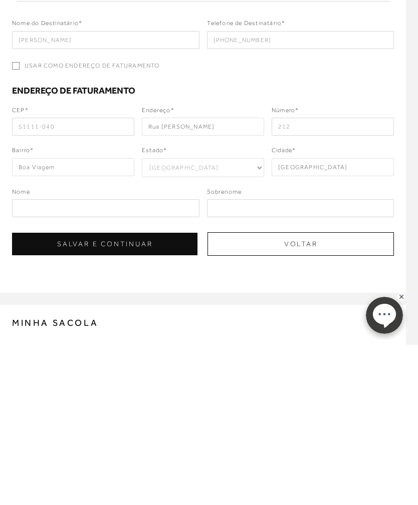
type input "212"
click at [135, 360] on input "text" at bounding box center [105, 369] width 187 height 18
type input "Ana"
click at [255, 360] on input "text" at bounding box center [300, 369] width 187 height 18
type input "Farias"
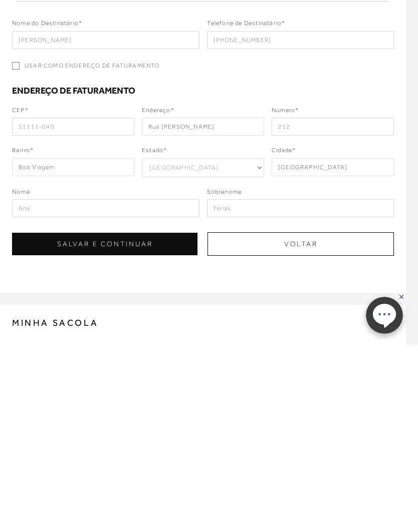
click at [161, 393] on button "SALVAR E CONTINUAR" at bounding box center [104, 404] width 185 height 23
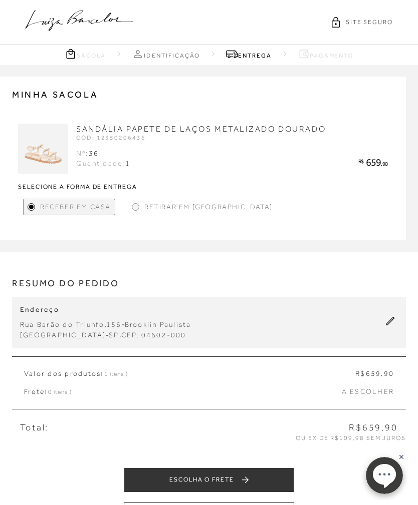
click at [229, 474] on button "ESCOLHA O FRETE" at bounding box center [209, 480] width 170 height 25
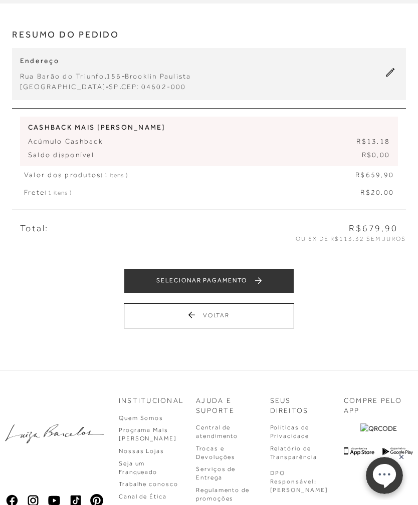
scroll to position [324, 0]
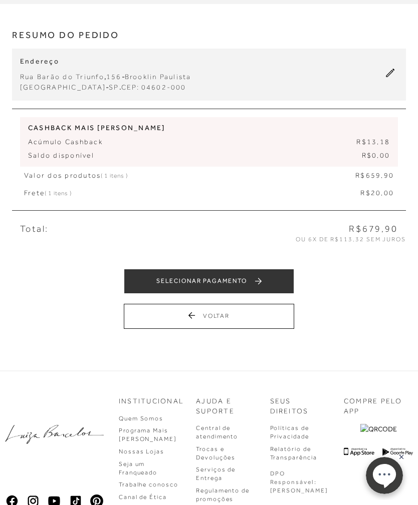
click at [15, 505] on div at bounding box center [54, 467] width 99 height 140
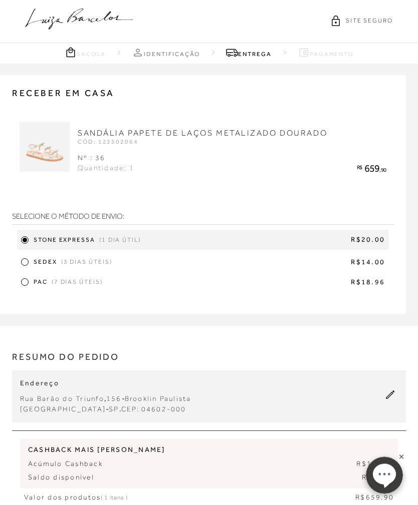
scroll to position [0, 0]
